Goal: Transaction & Acquisition: Download file/media

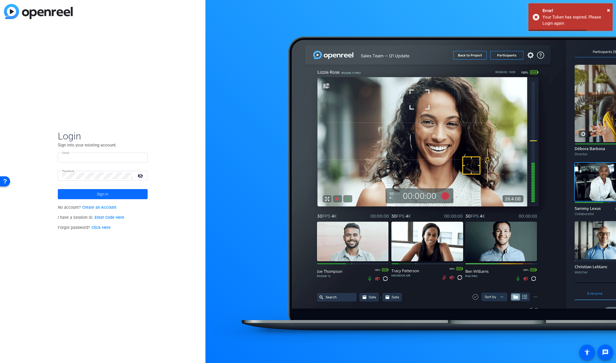
type input "[EMAIL_ADDRESS][DOMAIN_NAME]"
click at [74, 191] on span at bounding box center [103, 194] width 90 height 13
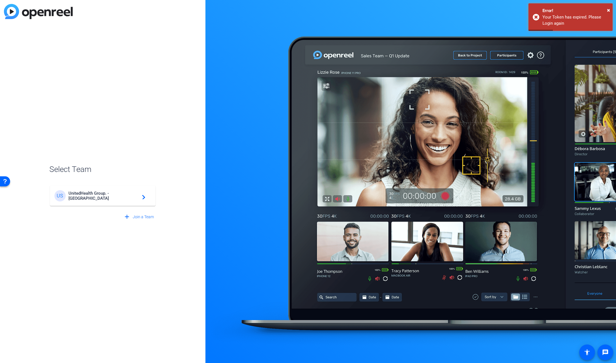
drag, startPoint x: 131, startPoint y: 197, endPoint x: 263, endPoint y: 193, distance: 132.3
click at [131, 197] on span "UnitedHealth Group. - [GEOGRAPHIC_DATA]" at bounding box center [104, 196] width 70 height 10
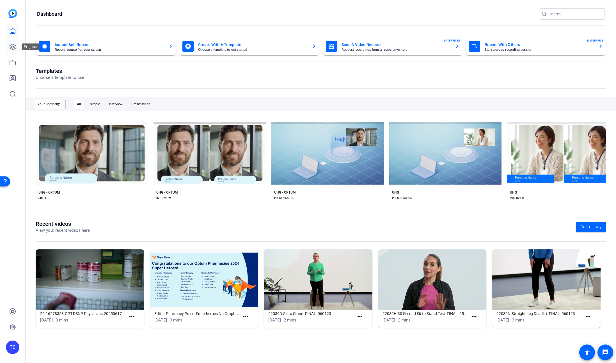
click at [15, 45] on icon at bounding box center [13, 47] width 6 height 6
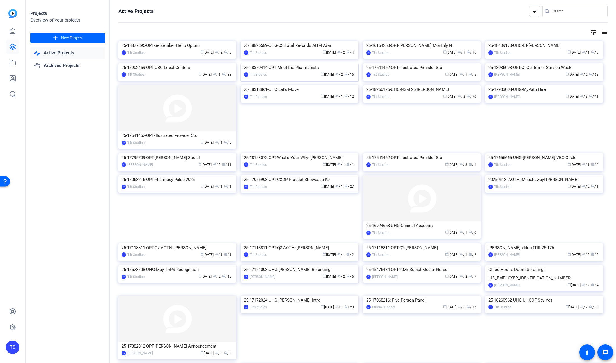
click at [296, 72] on div "25-18370414-OPT Meet the Pharmacists" at bounding box center [299, 67] width 111 height 8
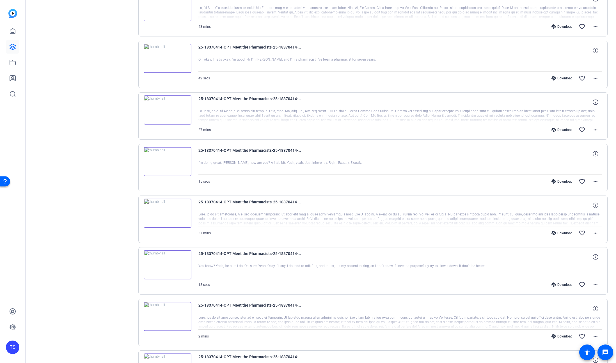
scroll to position [77, 0]
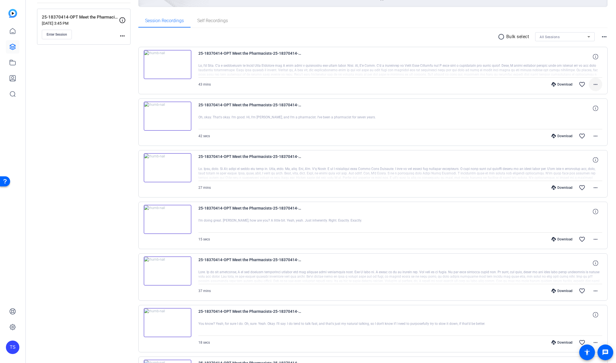
click at [592, 85] on mat-icon "more_horiz" at bounding box center [595, 84] width 7 height 7
click at [586, 97] on span "Download Original" at bounding box center [578, 96] width 34 height 7
click at [594, 137] on mat-icon "more_horiz" at bounding box center [595, 136] width 7 height 7
click at [581, 149] on span "Download Original" at bounding box center [578, 148] width 34 height 7
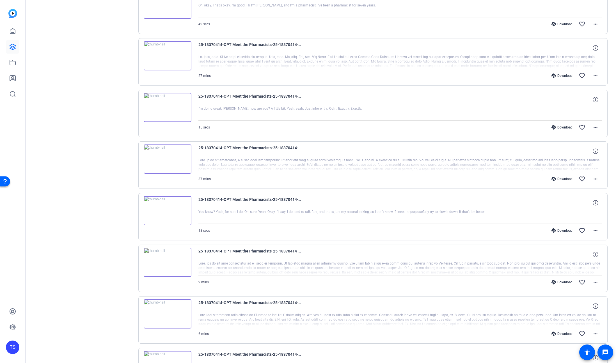
scroll to position [131, 0]
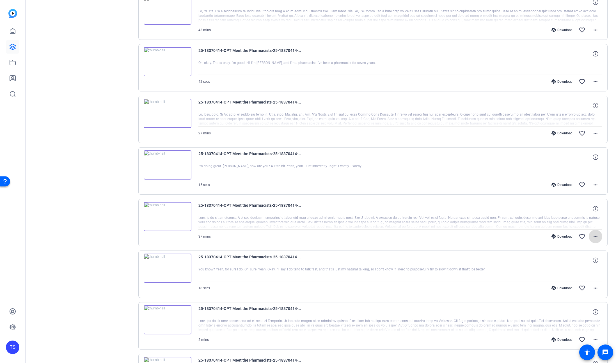
click at [596, 236] on mat-icon "more_horiz" at bounding box center [595, 236] width 7 height 7
click at [563, 248] on span "Download Original" at bounding box center [578, 248] width 34 height 7
click at [594, 288] on mat-icon "more_horiz" at bounding box center [595, 288] width 7 height 7
click at [583, 301] on span "Download Original" at bounding box center [578, 300] width 34 height 7
click at [78, 241] on div "Sessions Scripts Sessions more_horiz 25-18370414-OPT Meet the Pharmacists - Cap…" at bounding box center [83, 221] width 93 height 623
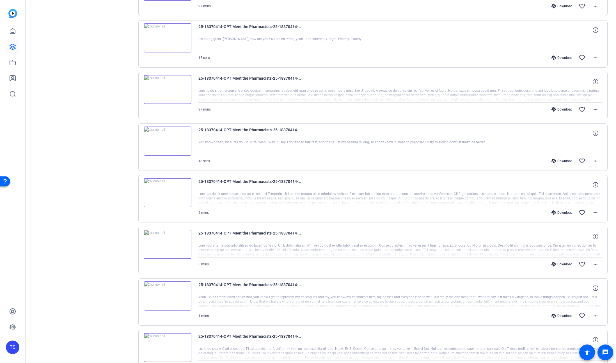
scroll to position [308, 0]
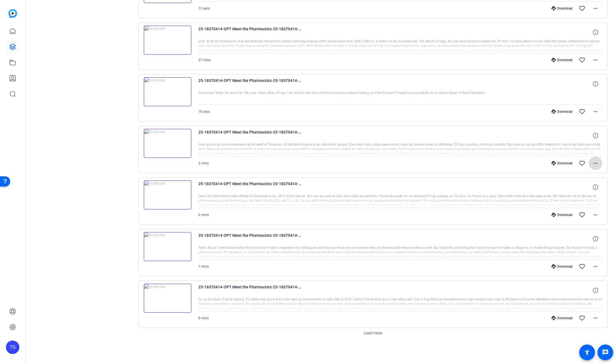
click at [592, 163] on mat-icon "more_horiz" at bounding box center [595, 163] width 7 height 7
click at [579, 173] on span "Download Original" at bounding box center [578, 175] width 34 height 7
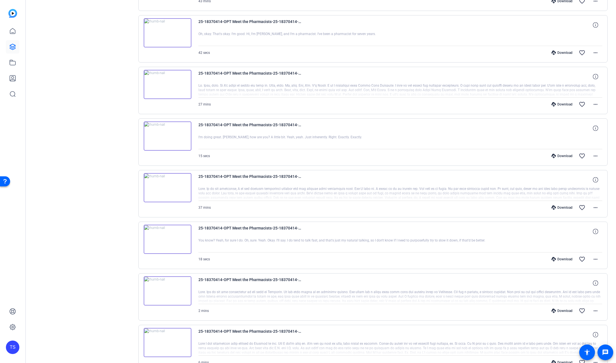
scroll to position [156, 0]
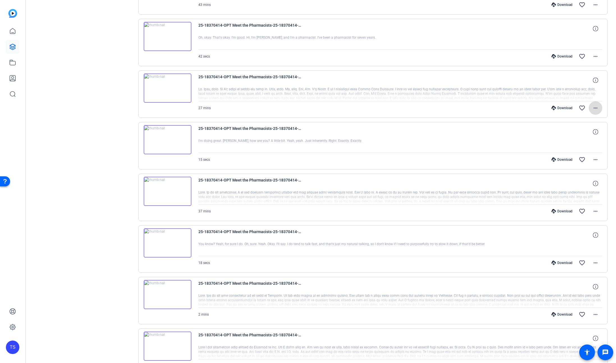
click at [594, 105] on mat-icon "more_horiz" at bounding box center [595, 108] width 7 height 7
click at [584, 120] on span "Download Original" at bounding box center [578, 120] width 34 height 7
click at [595, 156] on mat-icon "more_horiz" at bounding box center [595, 159] width 7 height 7
click at [584, 171] on span "Download Original" at bounding box center [578, 171] width 34 height 7
click at [592, 108] on mat-icon "more_horiz" at bounding box center [595, 108] width 7 height 7
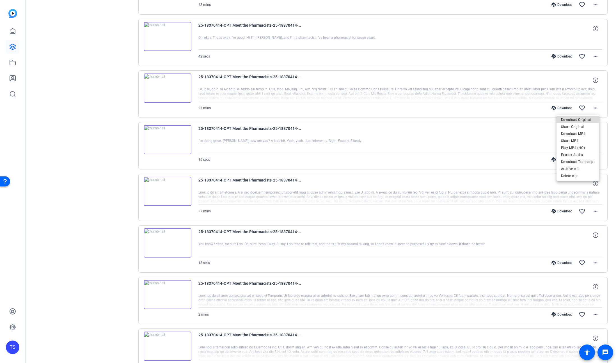
click at [582, 120] on span "Download Original" at bounding box center [578, 120] width 34 height 7
click at [592, 108] on mat-icon "more_horiz" at bounding box center [595, 108] width 7 height 7
click at [587, 133] on span "Download MP4" at bounding box center [578, 134] width 34 height 7
click at [593, 156] on mat-icon "more_horiz" at bounding box center [595, 159] width 7 height 7
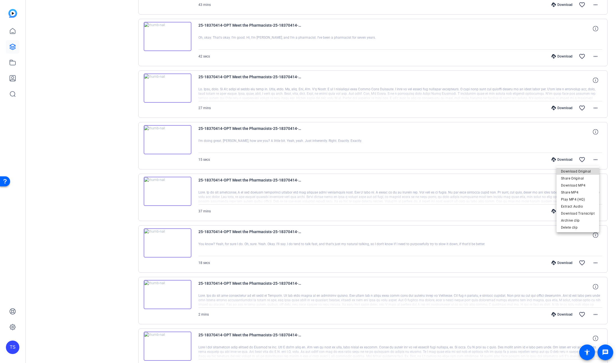
click at [587, 172] on span "Download Original" at bounding box center [578, 171] width 34 height 7
